Goal: Find specific page/section: Find specific page/section

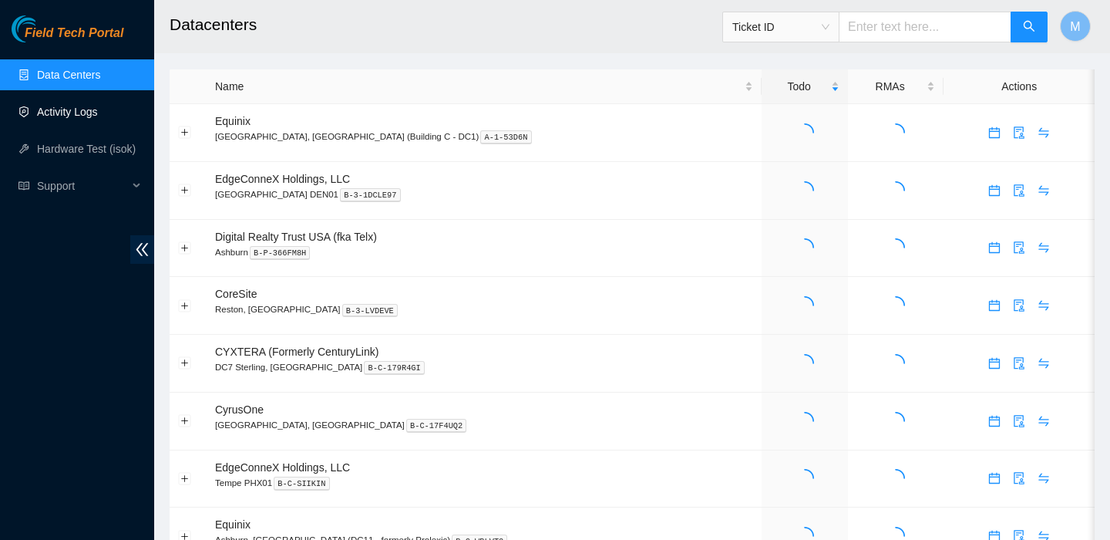
click at [74, 115] on link "Activity Logs" at bounding box center [67, 112] width 61 height 12
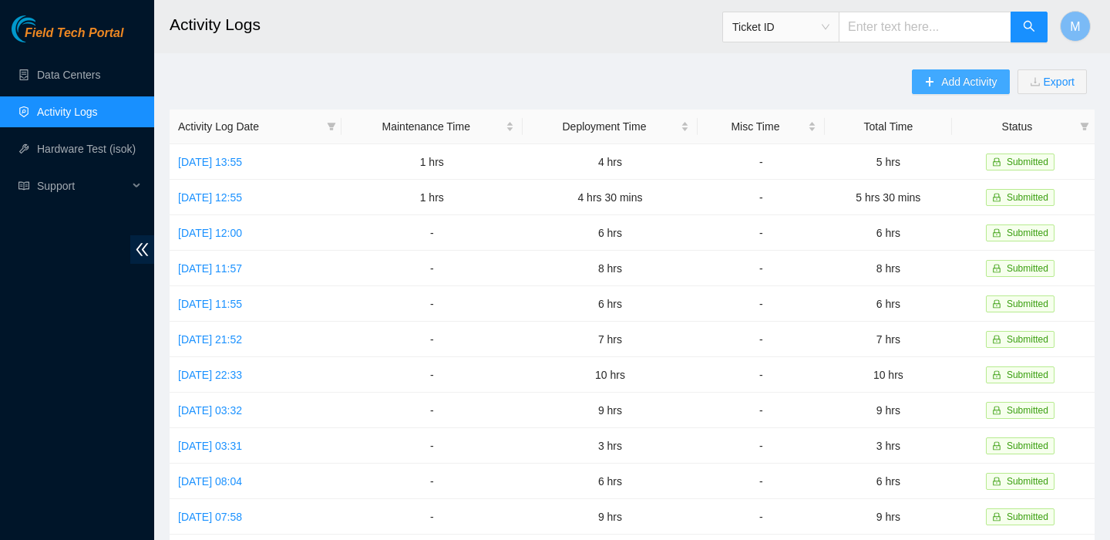
click at [944, 87] on span "Add Activity" at bounding box center [969, 81] width 56 height 17
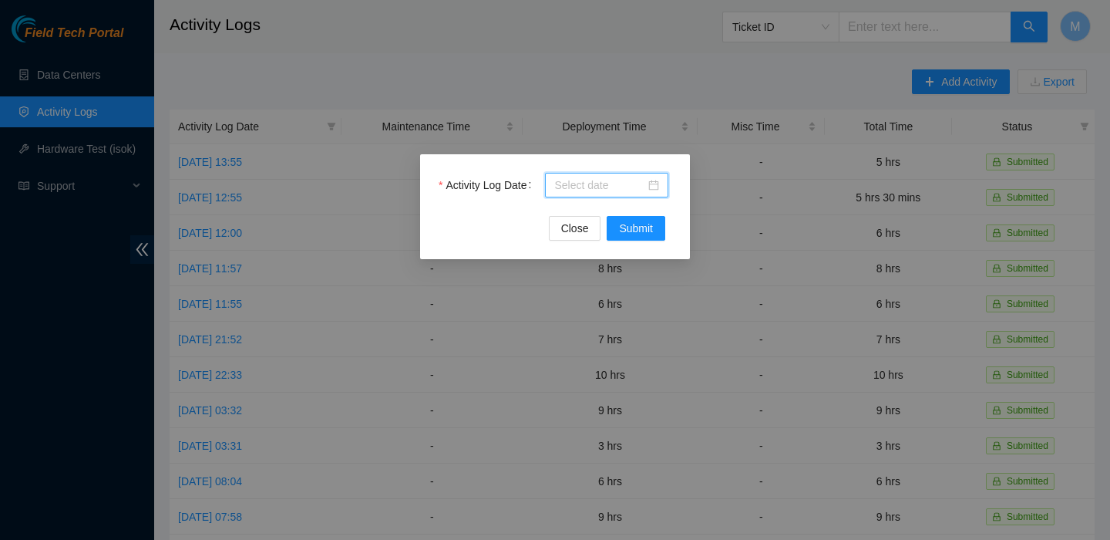
click at [614, 186] on input "Activity Log Date" at bounding box center [599, 185] width 91 height 17
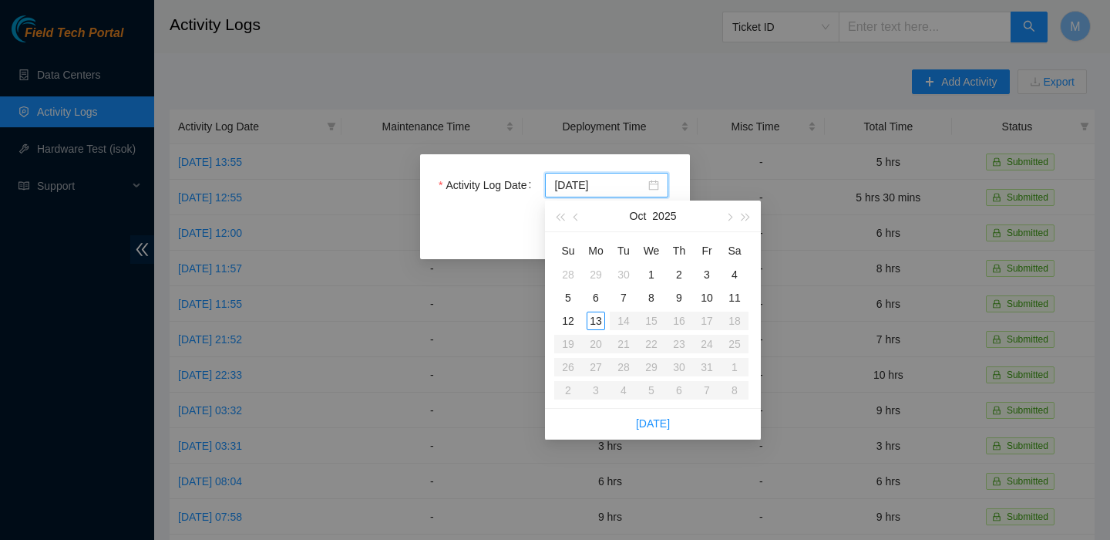
type input "[DATE]"
type input "2025-10-06"
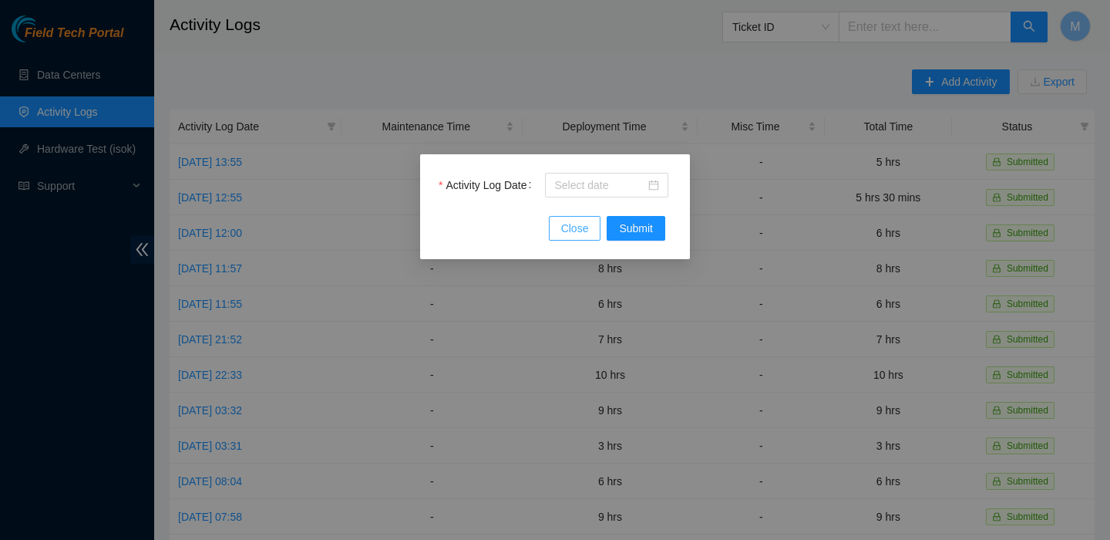
click at [578, 226] on span "Close" at bounding box center [575, 228] width 28 height 17
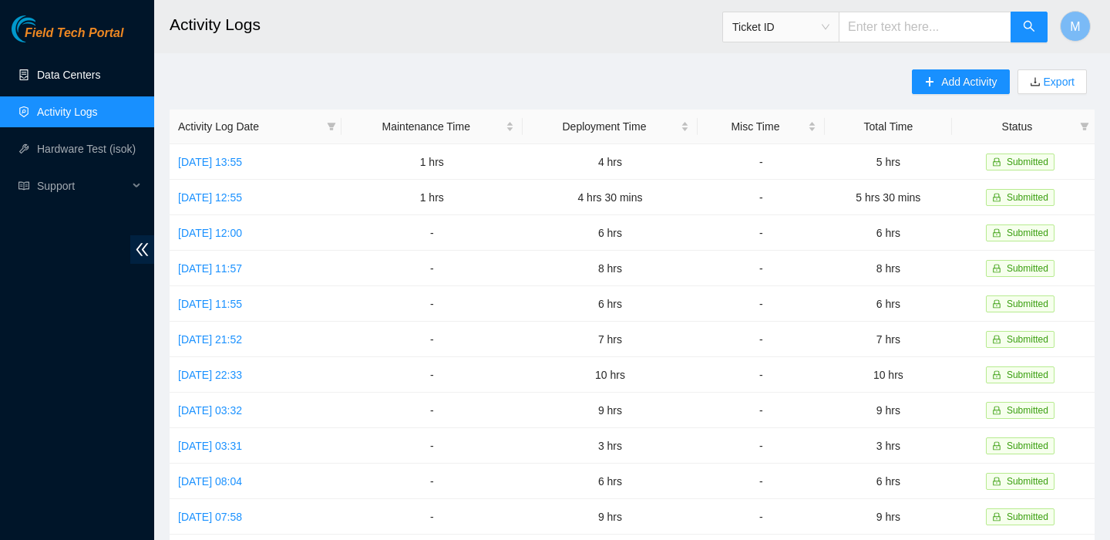
click at [89, 80] on link "Data Centers" at bounding box center [68, 75] width 63 height 12
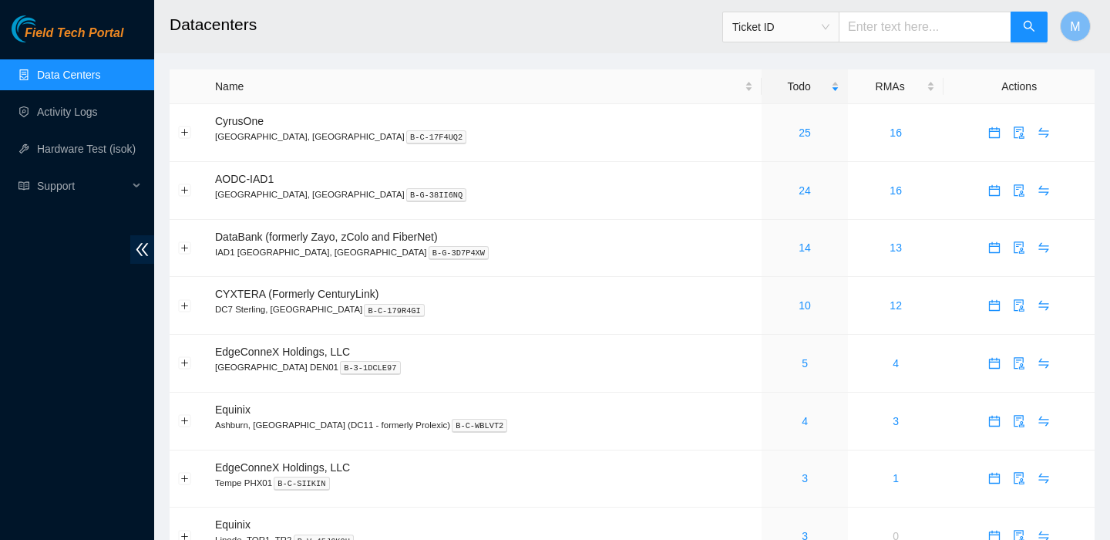
click at [96, 69] on link "Data Centers" at bounding box center [68, 75] width 63 height 12
click at [799, 247] on link "14" at bounding box center [805, 247] width 12 height 12
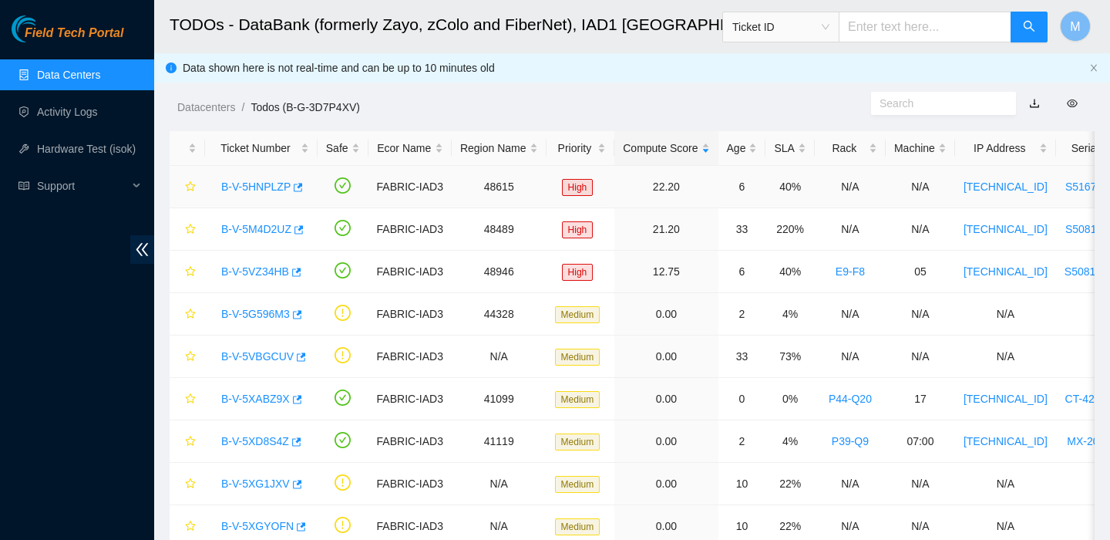
click at [279, 198] on div "B-V-5HNPLZP" at bounding box center [262, 186] width 96 height 25
click at [273, 197] on div "B-V-5HNPLZP" at bounding box center [262, 186] width 96 height 25
click at [255, 190] on link "B-V-5HNPLZP" at bounding box center [255, 186] width 69 height 12
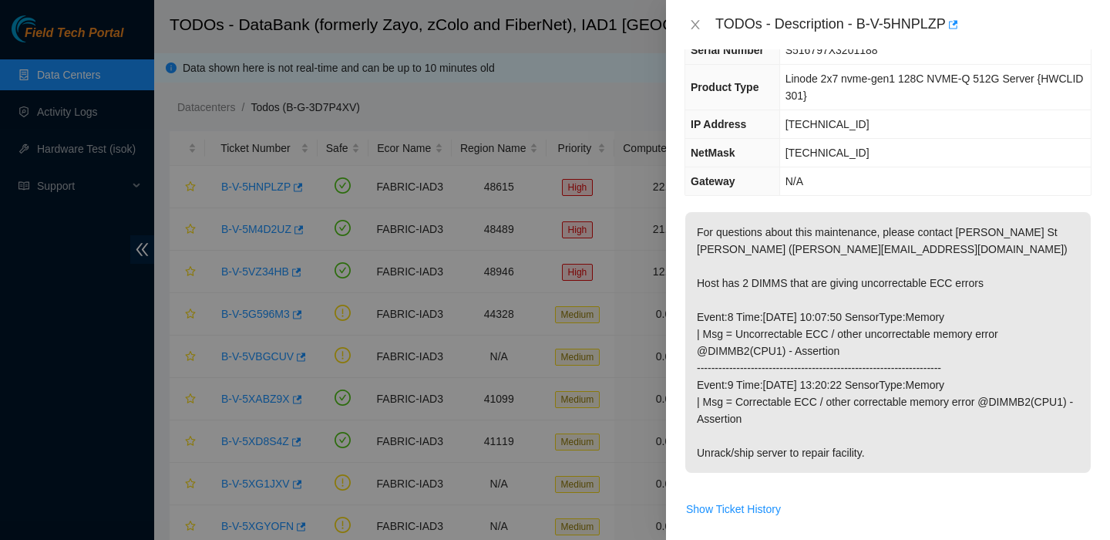
scroll to position [127, 0]
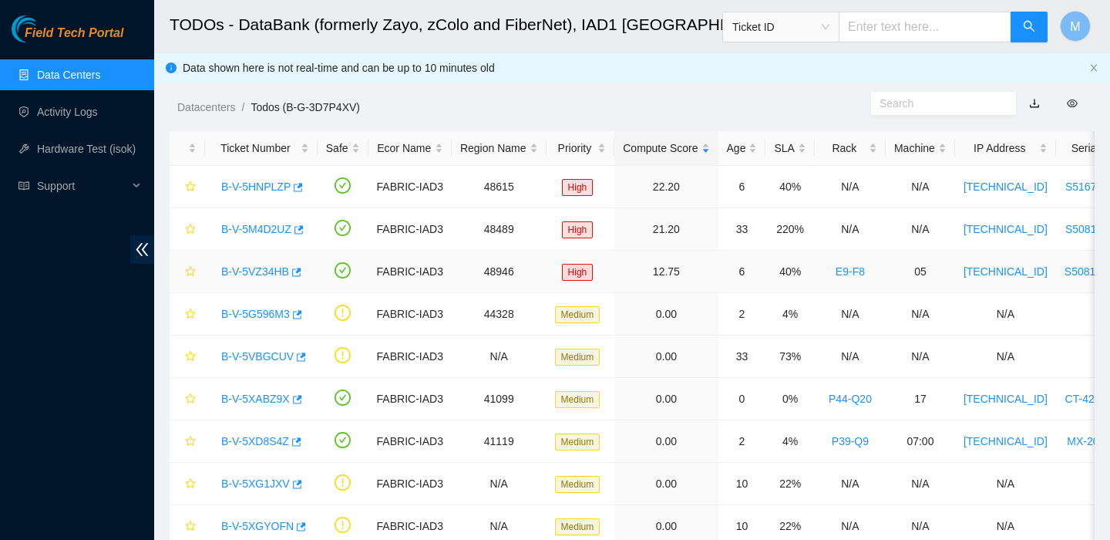
click at [260, 251] on td "B-V-5VZ34HB" at bounding box center [261, 272] width 113 height 42
click at [257, 228] on link "B-V-5M4D2UZ" at bounding box center [256, 229] width 70 height 12
click at [241, 276] on link "B-V-5VZ34HB" at bounding box center [255, 271] width 68 height 12
